Goal: Navigation & Orientation: Find specific page/section

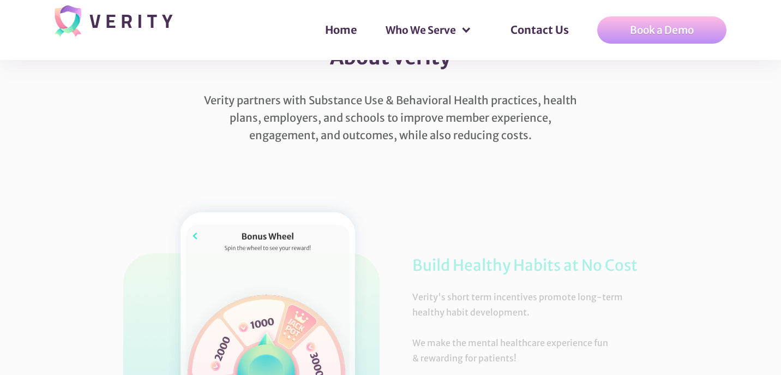
scroll to position [546, 0]
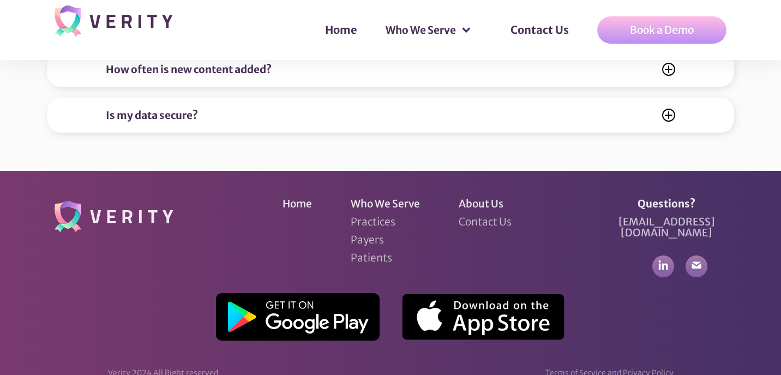
scroll to position [4548, 0]
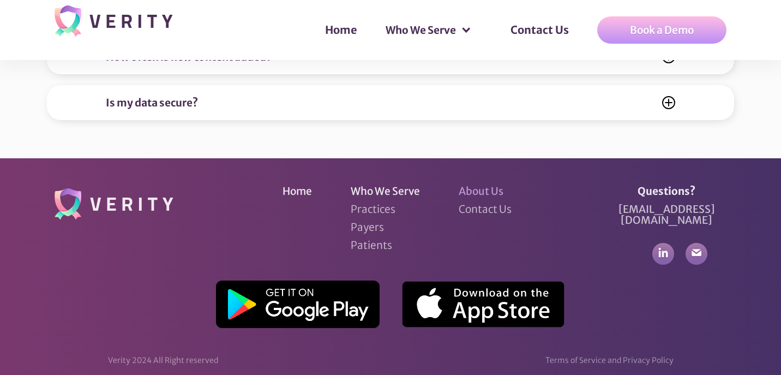
click at [482, 194] on link "About Us" at bounding box center [481, 191] width 45 height 11
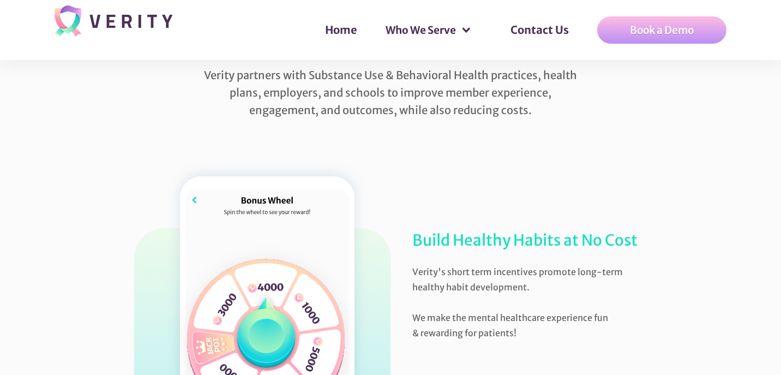
scroll to position [527, 0]
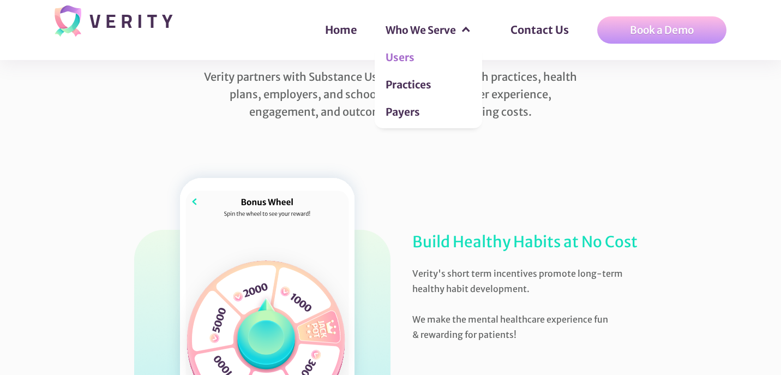
click at [408, 63] on link "Users" at bounding box center [428, 59] width 107 height 27
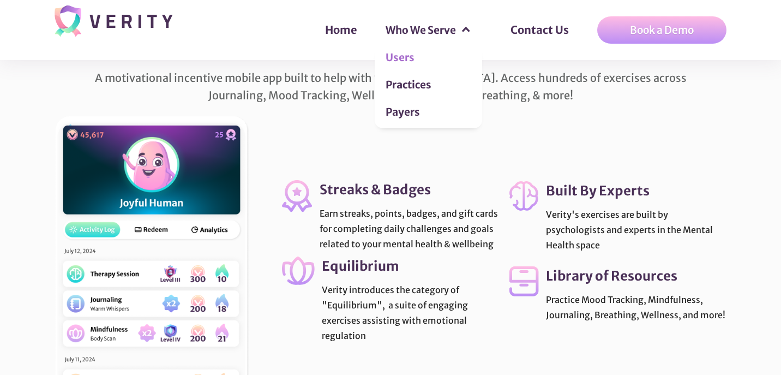
scroll to position [2412, 0]
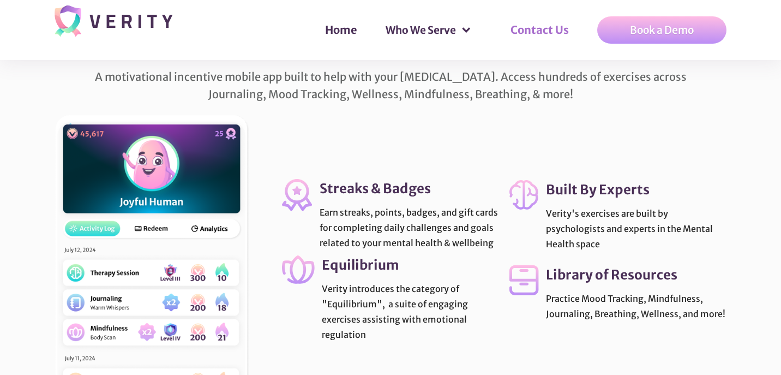
click at [538, 29] on link "Contact Us" at bounding box center [540, 30] width 80 height 33
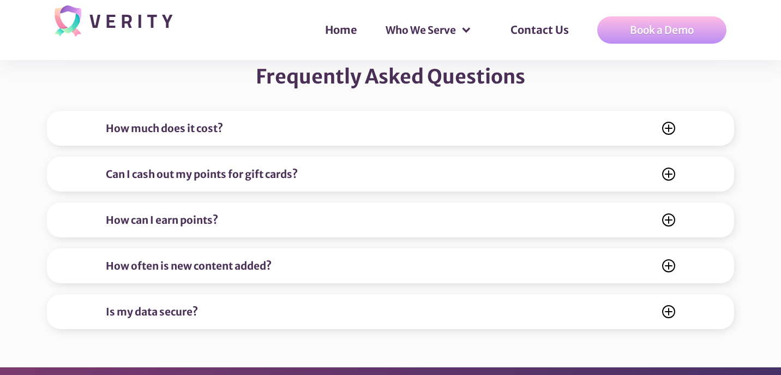
scroll to position [4555, 0]
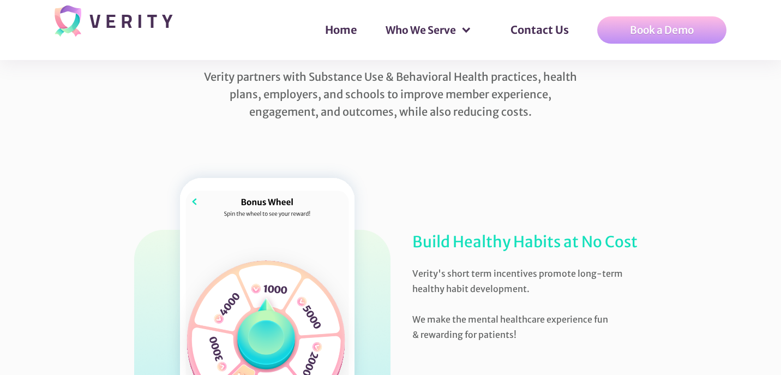
scroll to position [4548, 0]
